Goal: Use online tool/utility: Utilize a website feature to perform a specific function

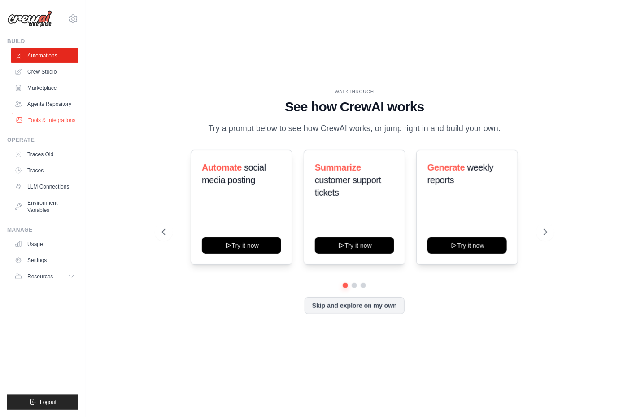
click at [45, 117] on link "Tools & Integrations" at bounding box center [46, 120] width 68 height 14
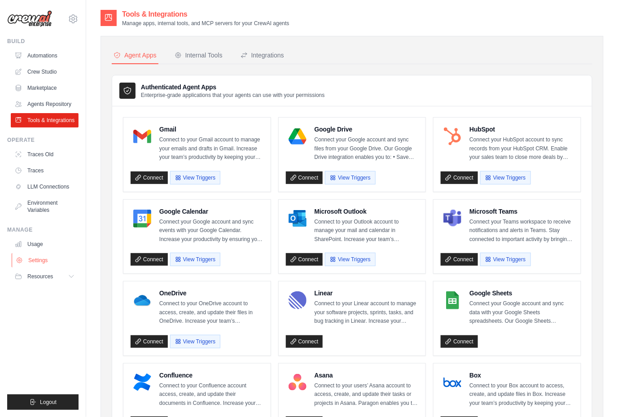
click at [30, 257] on link "Settings" at bounding box center [46, 260] width 68 height 14
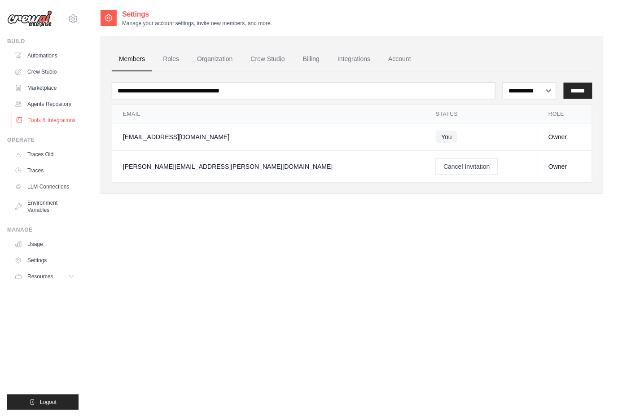
click at [41, 122] on link "Tools & Integrations" at bounding box center [46, 120] width 68 height 14
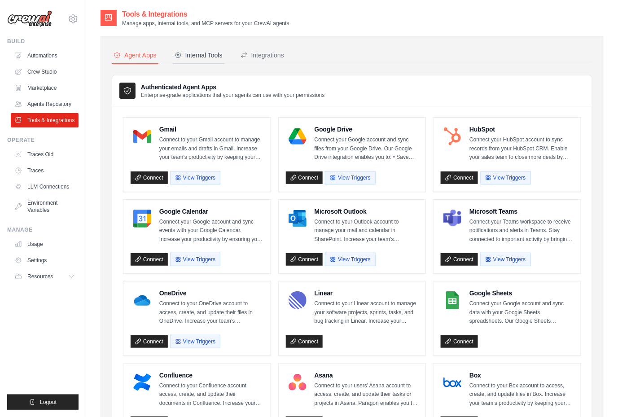
click at [195, 55] on div "Internal Tools" at bounding box center [198, 55] width 48 height 9
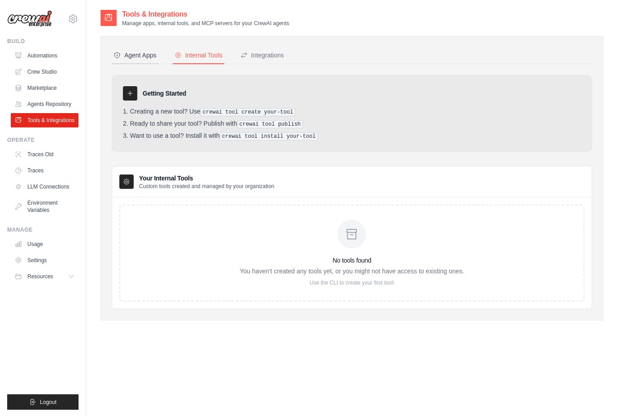
click at [129, 58] on div "Agent Apps" at bounding box center [134, 55] width 43 height 9
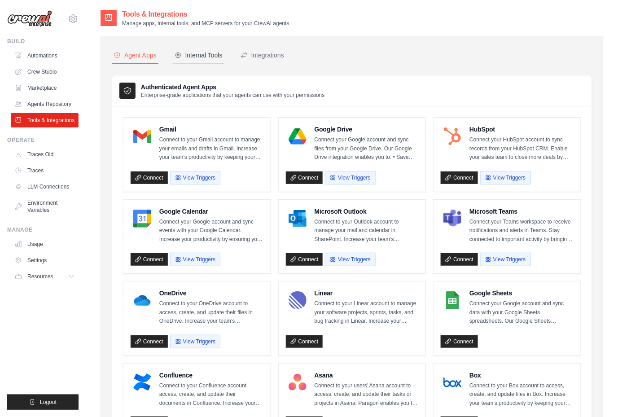
click at [214, 54] on div "Internal Tools" at bounding box center [198, 55] width 48 height 9
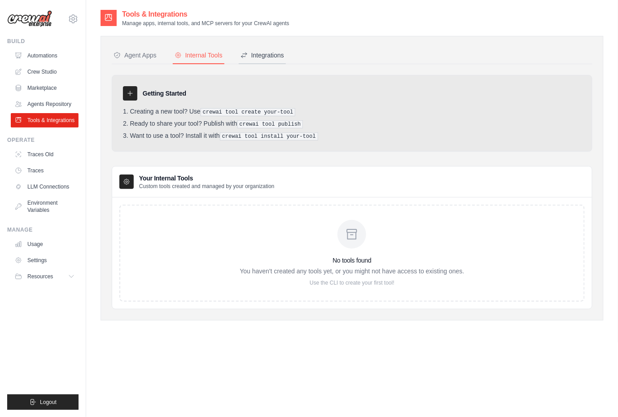
click at [261, 53] on div "Integrations" at bounding box center [262, 55] width 44 height 9
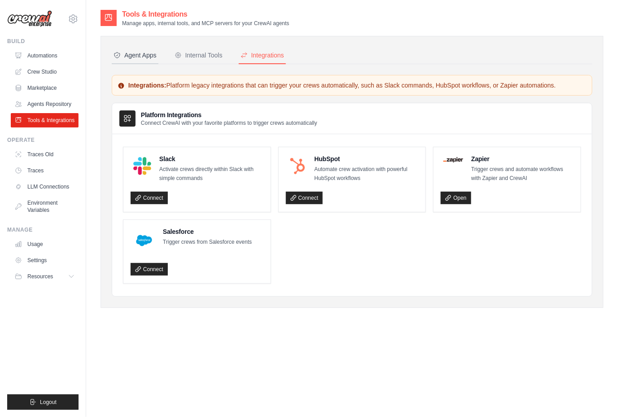
click at [140, 56] on div "Agent Apps" at bounding box center [134, 55] width 43 height 9
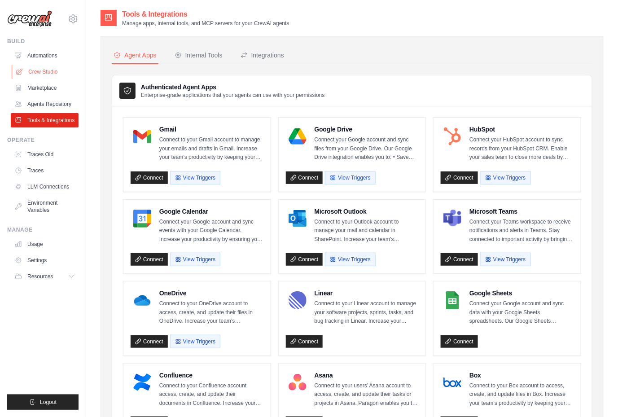
click at [52, 71] on link "Crew Studio" at bounding box center [46, 72] width 68 height 14
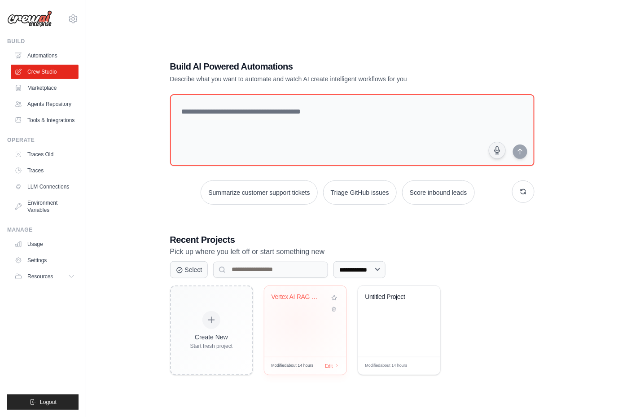
click at [297, 320] on div "Vertex AI RAG Question Answering" at bounding box center [305, 321] width 82 height 71
click at [59, 119] on link "Tools & Integrations" at bounding box center [46, 120] width 68 height 14
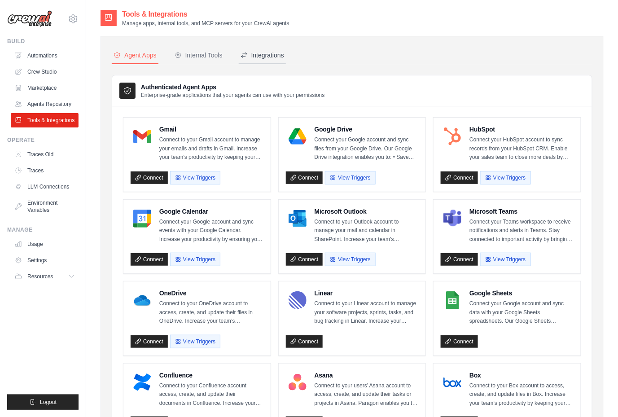
click at [270, 59] on div "Integrations" at bounding box center [262, 55] width 44 height 9
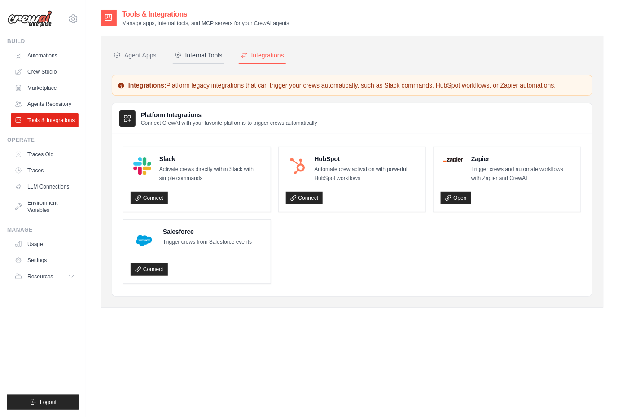
click at [202, 57] on div "Internal Tools" at bounding box center [198, 55] width 48 height 9
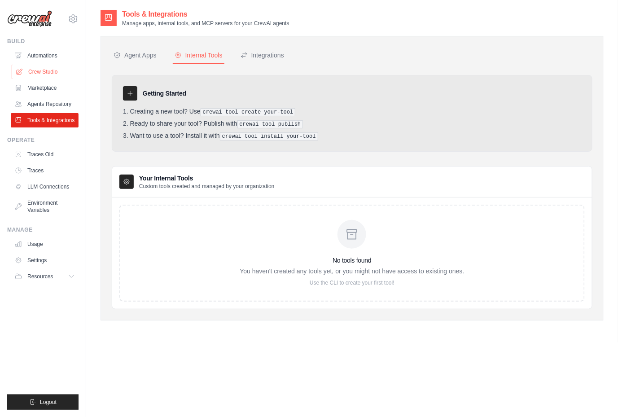
click at [47, 76] on link "Crew Studio" at bounding box center [46, 72] width 68 height 14
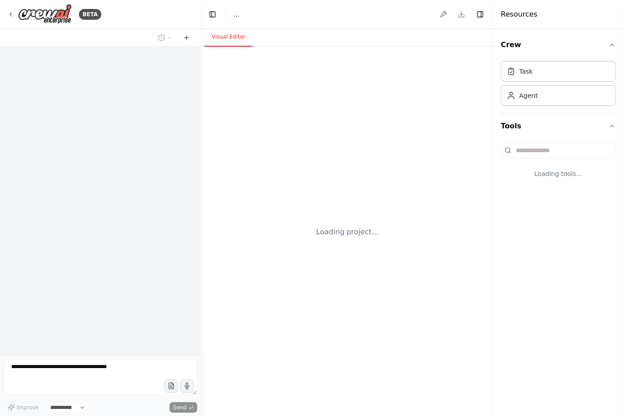
select select "****"
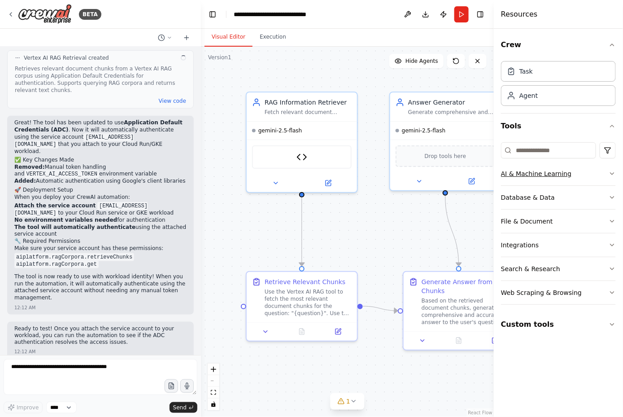
click at [615, 174] on icon "button" at bounding box center [612, 173] width 7 height 7
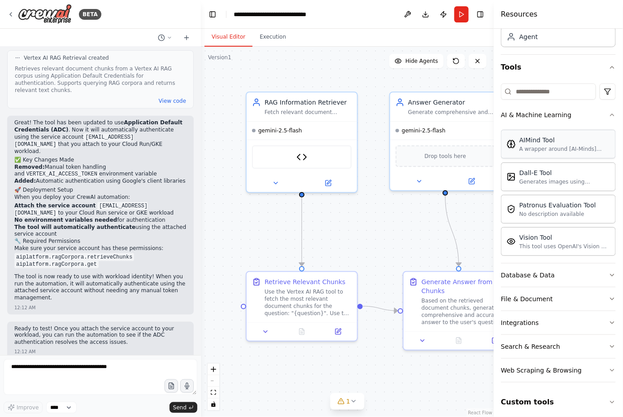
scroll to position [61, 0]
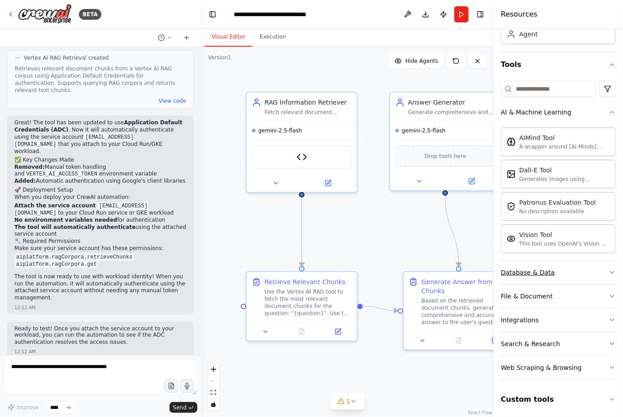
click at [552, 270] on button "Database & Data" at bounding box center [558, 272] width 115 height 23
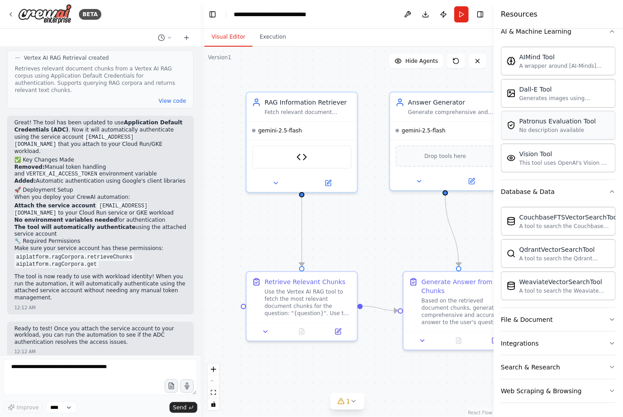
scroll to position [165, 0]
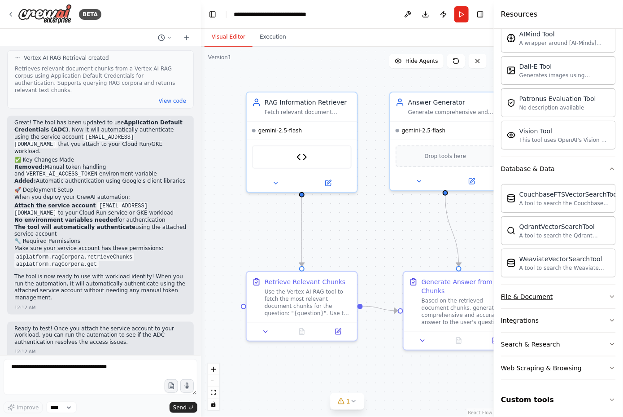
click at [540, 292] on div "File & Document" at bounding box center [527, 296] width 52 height 9
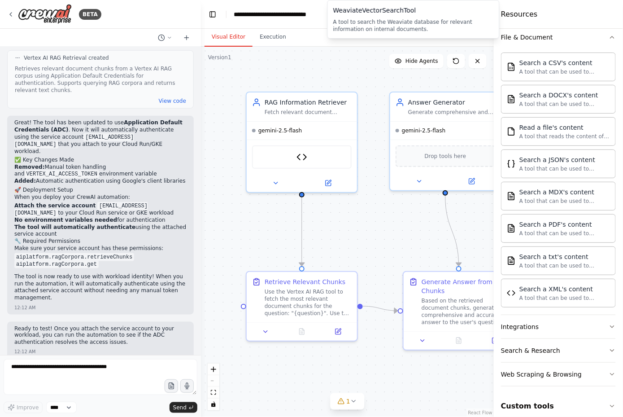
scroll to position [429, 0]
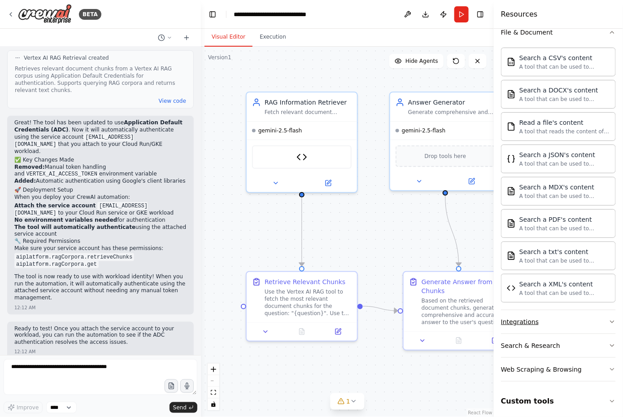
click at [532, 319] on div "Integrations" at bounding box center [520, 321] width 38 height 9
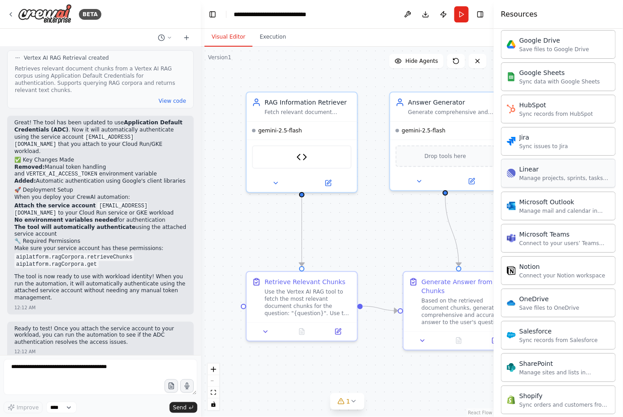
scroll to position [1077, 0]
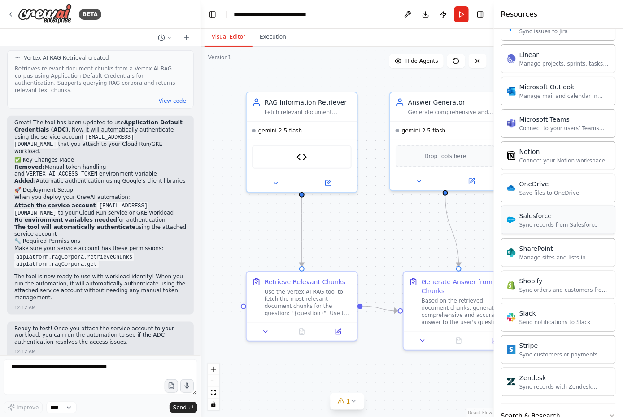
click at [537, 221] on div "Sync records from Salesforce" at bounding box center [558, 224] width 79 height 7
click at [564, 221] on div "Sync records from Salesforce" at bounding box center [558, 224] width 79 height 7
click at [557, 221] on div "Sync records from Salesforce" at bounding box center [558, 224] width 79 height 7
click at [311, 156] on img at bounding box center [310, 155] width 11 height 11
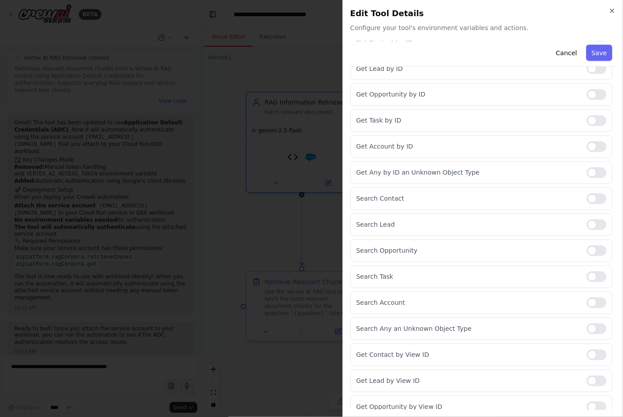
scroll to position [5, 0]
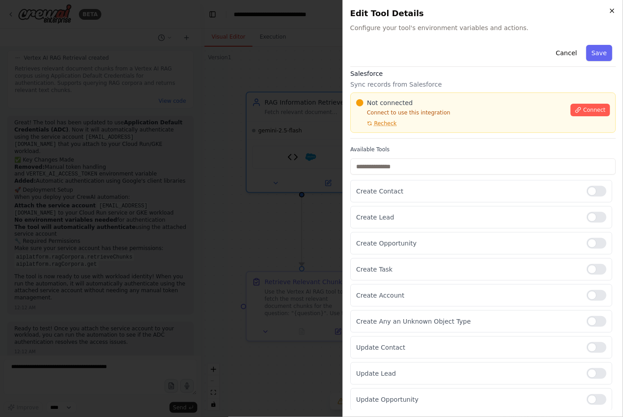
click at [611, 9] on icon "button" at bounding box center [612, 10] width 7 height 7
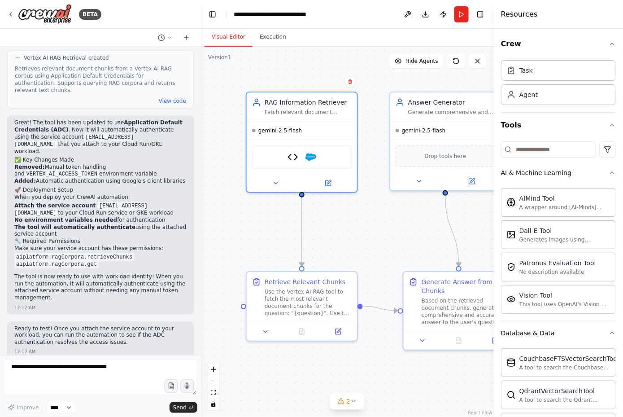
scroll to position [0, 0]
click at [11, 16] on icon at bounding box center [10, 14] width 7 height 7
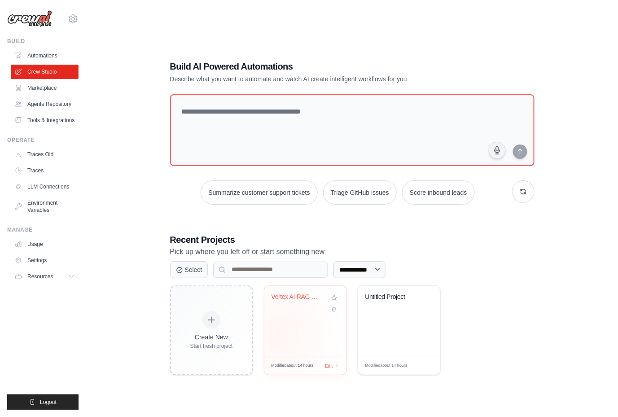
click at [281, 332] on div "Vertex AI RAG Question Answering" at bounding box center [305, 321] width 82 height 71
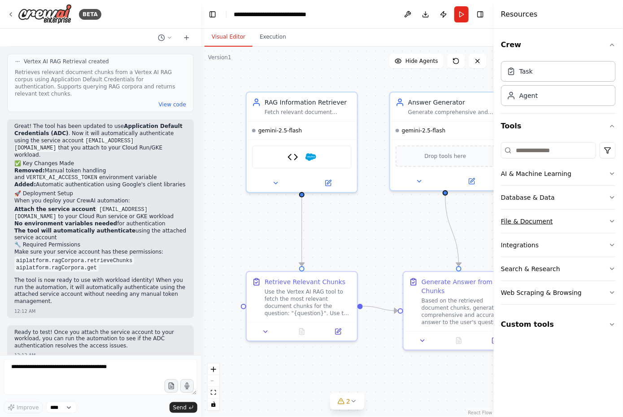
scroll to position [4386, 0]
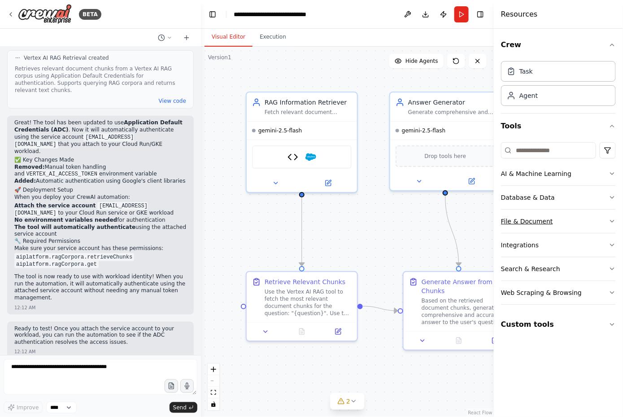
click at [568, 223] on button "File & Document" at bounding box center [558, 220] width 115 height 23
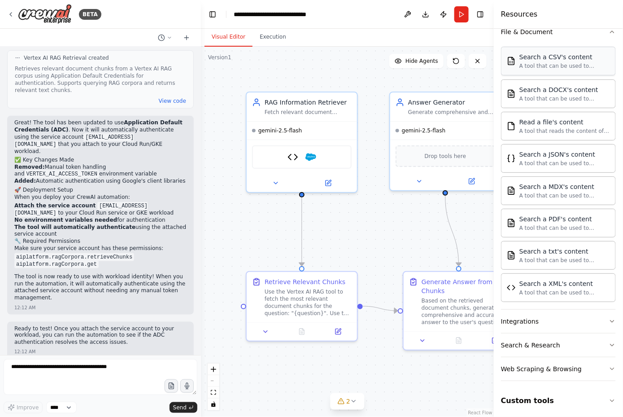
scroll to position [190, 0]
click at [545, 340] on div "Search & Research" at bounding box center [530, 344] width 59 height 9
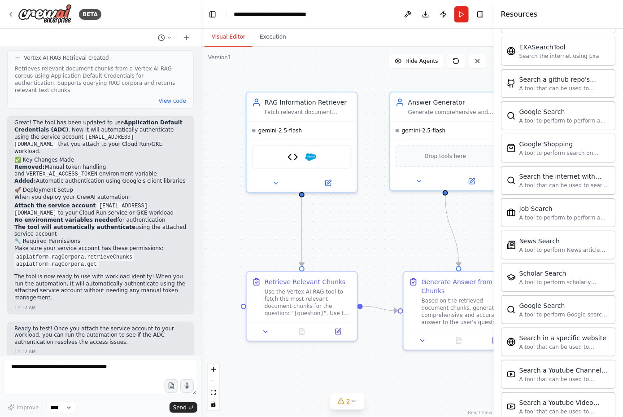
scroll to position [647, 0]
